Goal: Find specific page/section: Find specific page/section

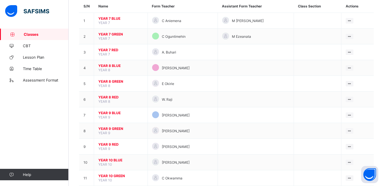
scroll to position [55, 0]
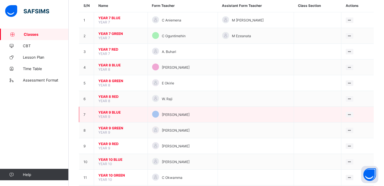
click at [112, 110] on td "YEAR 9 BLUE YEAR 9" at bounding box center [121, 115] width 54 height 16
click at [112, 110] on span "YEAR 9 BLUE" at bounding box center [120, 112] width 45 height 4
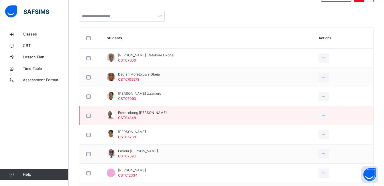
scroll to position [139, 0]
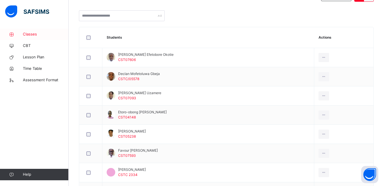
click at [34, 32] on span "Classes" at bounding box center [46, 34] width 46 height 6
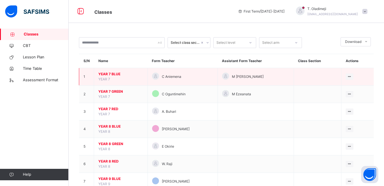
click at [109, 74] on span "YEAR 7 BLUE" at bounding box center [120, 73] width 45 height 5
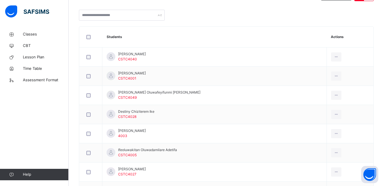
scroll to position [140, 0]
click at [31, 31] on span "Classes" at bounding box center [46, 34] width 46 height 6
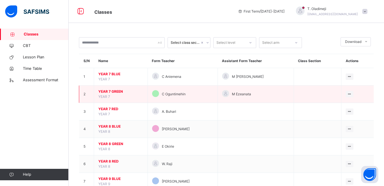
click at [112, 89] on span "YEAR 7 GREEN" at bounding box center [120, 91] width 45 height 5
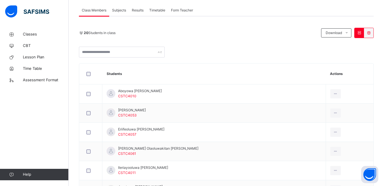
scroll to position [103, 0]
